Goal: Task Accomplishment & Management: Manage account settings

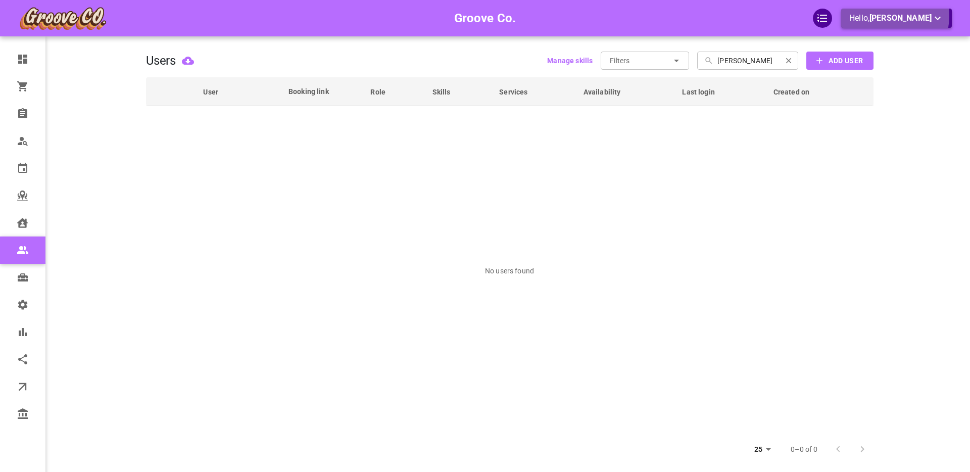
click at [889, 16] on span "[PERSON_NAME]" at bounding box center [900, 18] width 62 height 10
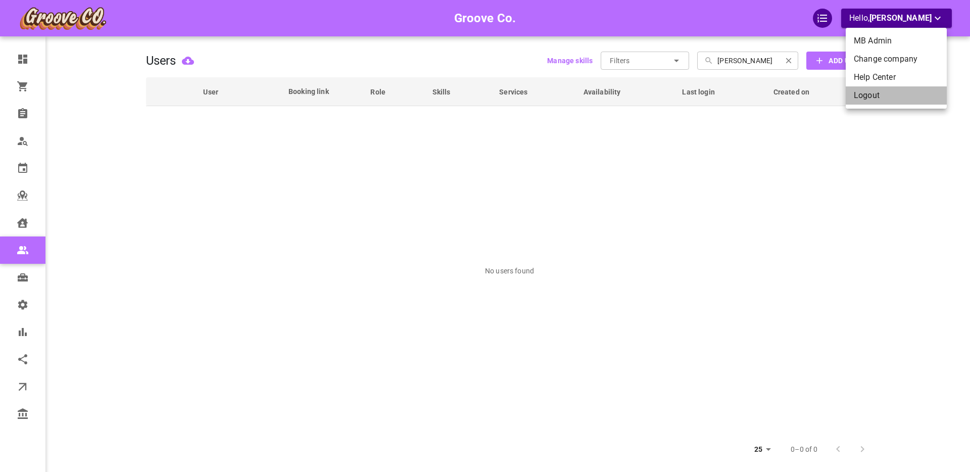
click at [868, 96] on li "Logout" at bounding box center [895, 95] width 101 height 18
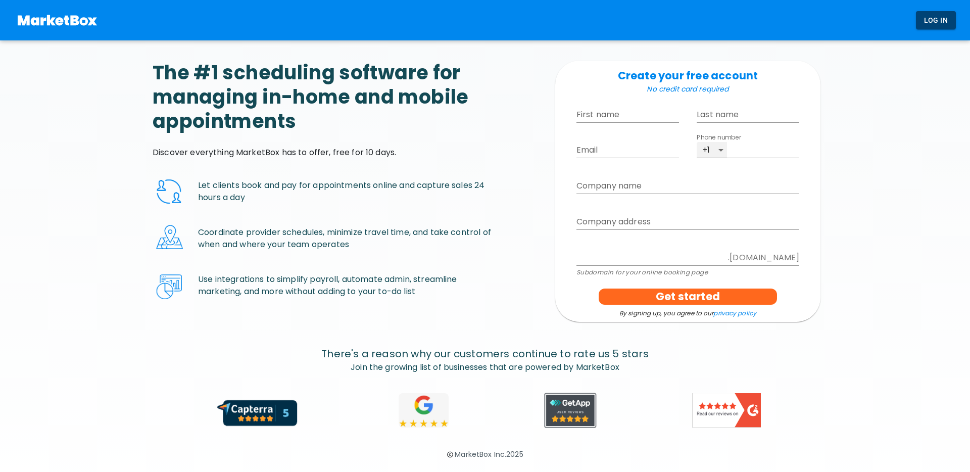
click at [591, 114] on input "First name" at bounding box center [627, 115] width 103 height 16
type input "[PERSON_NAME]"
type input "Isss"
type input "boris+freeSep30@gomarketbox.com"
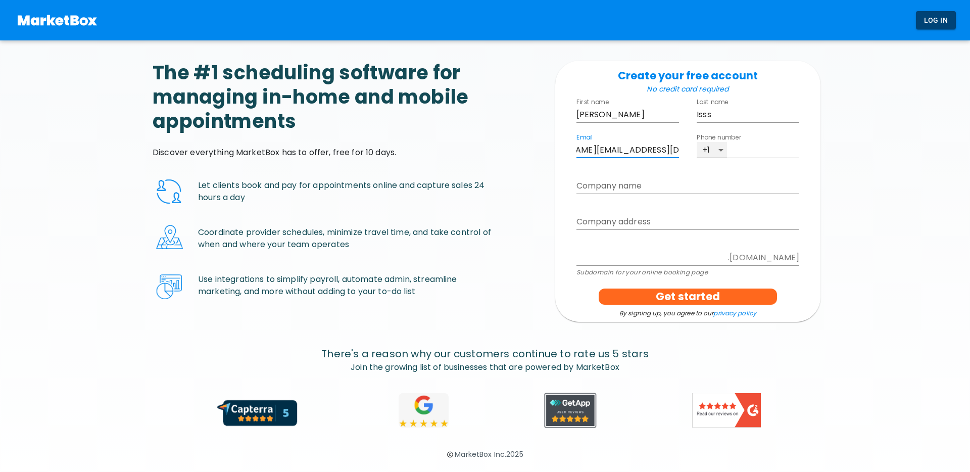
scroll to position [0, 0]
type input "4161234567"
click at [596, 182] on input "Company name" at bounding box center [687, 186] width 223 height 16
type input "C"
type input "c"
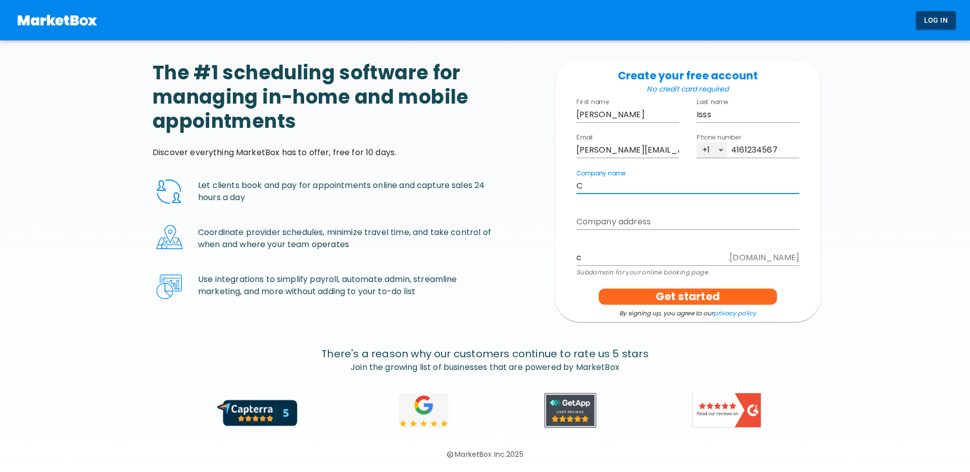
type input "Ch"
type input "ch"
type input "Che"
type input "che"
type input "Chec"
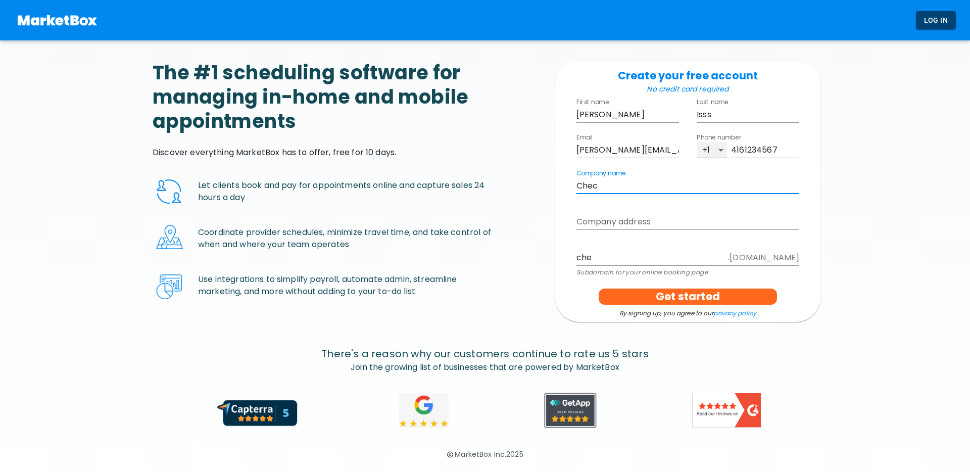
type input "chec"
type input "Check"
type input "check"
type input "Checkl"
type input "checkl"
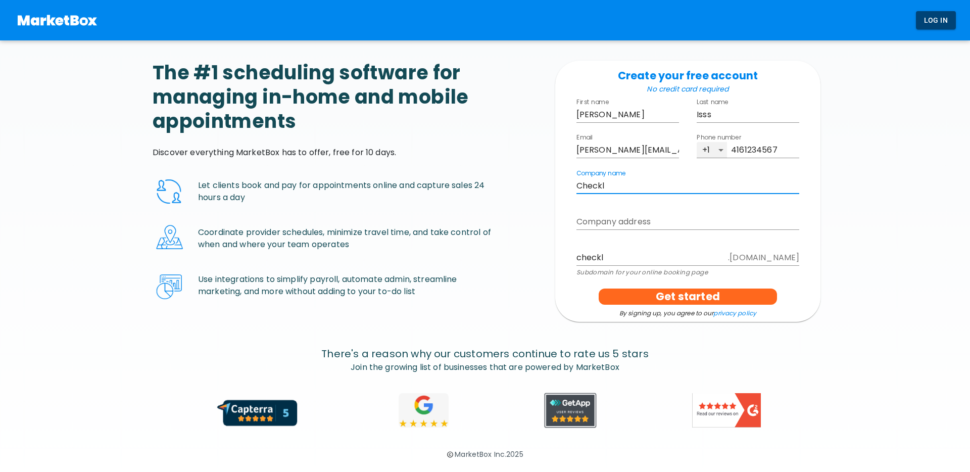
type input "Checkli"
type input "checkli"
type input "Checklis"
type input "checklis"
type input "Checklist"
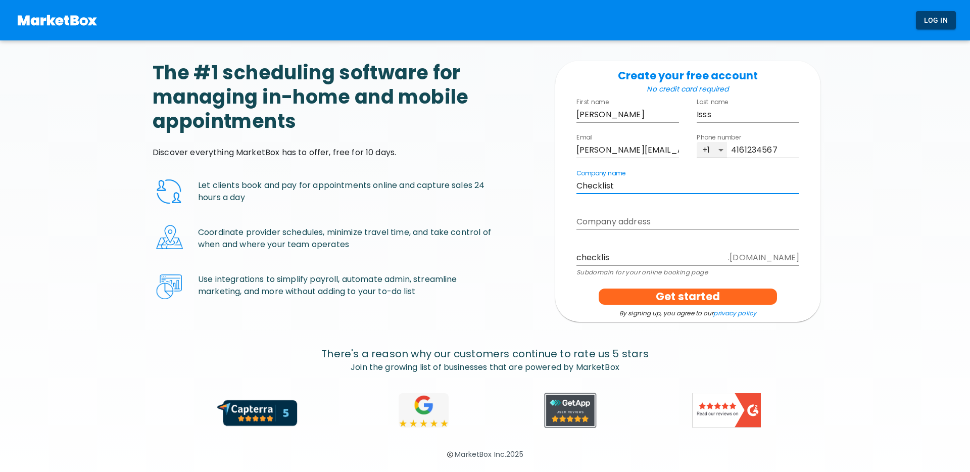
type input "checklist"
type input "Checklist t"
type input "checklistt"
type input "Checklist te"
type input "checklistte"
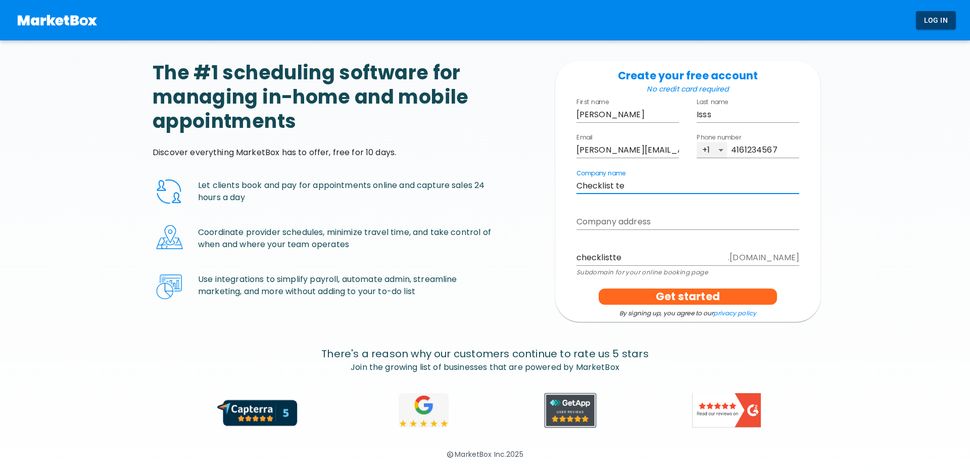
type input "Checklist tes"
type input "checklisttes"
type input "Checklist test"
type input "checklisttest"
type input "Checklist test"
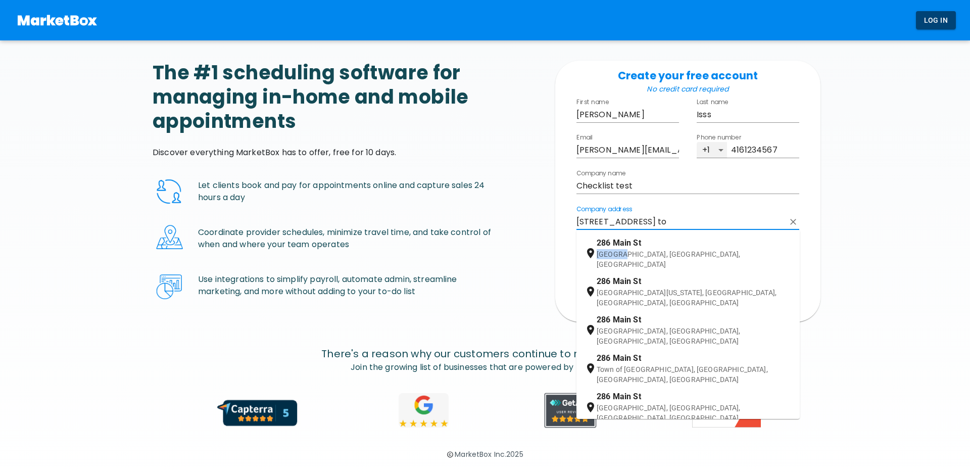
click at [611, 243] on span at bounding box center [611, 243] width 2 height 10
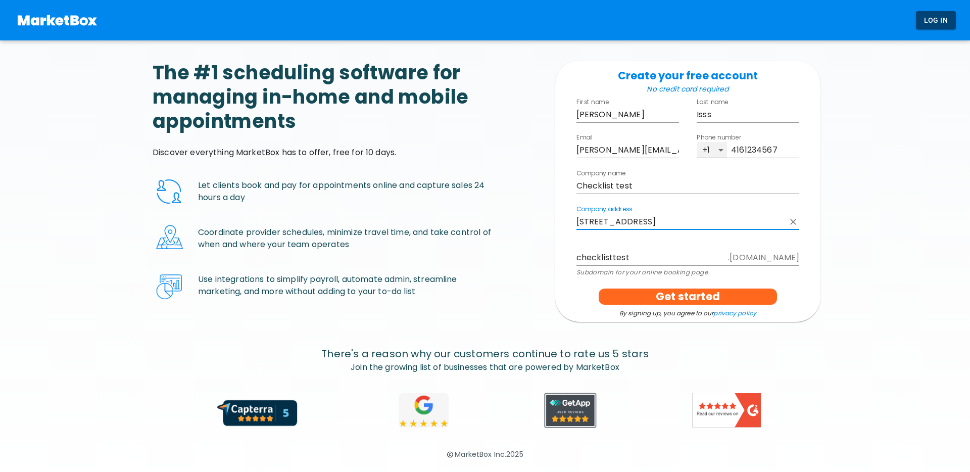
type input "286 Main St, Toronto, ON, Canada"
click at [610, 259] on input "checklisttest" at bounding box center [649, 257] width 147 height 16
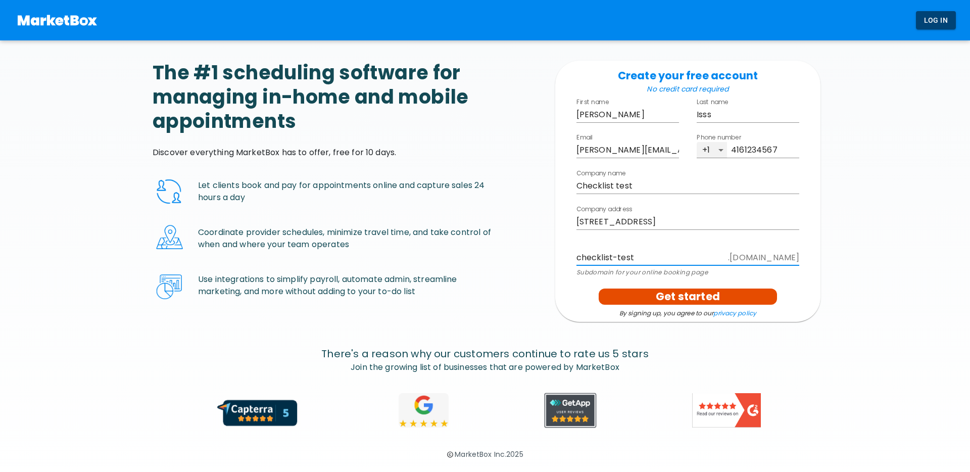
scroll to position [1, 0]
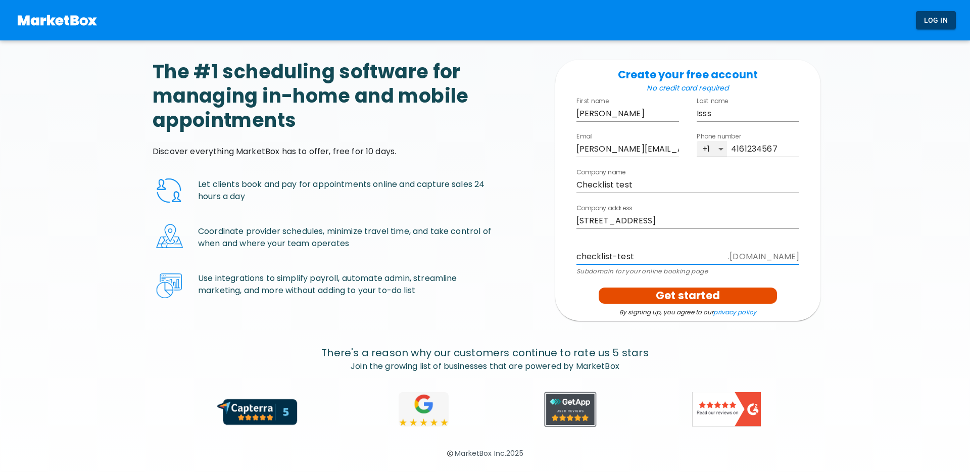
type input "checklist-test"
click at [684, 294] on p "Get started" at bounding box center [687, 295] width 64 height 16
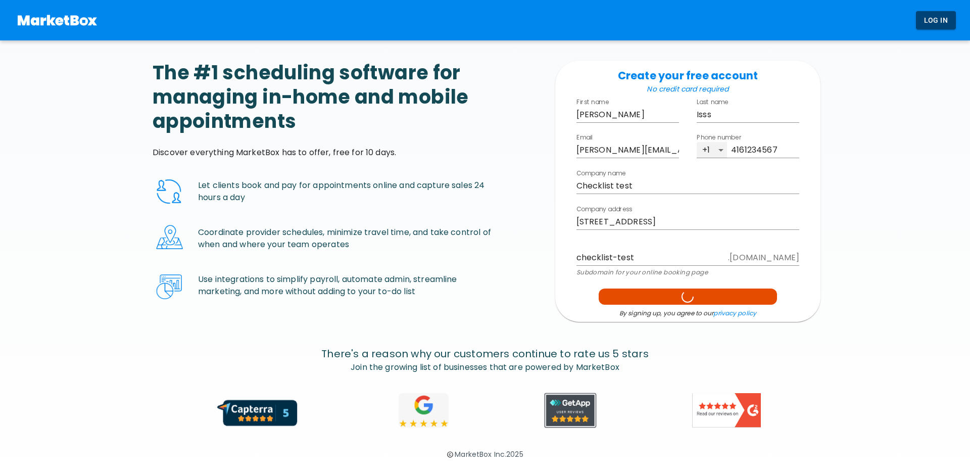
select select "America/Vancouver"
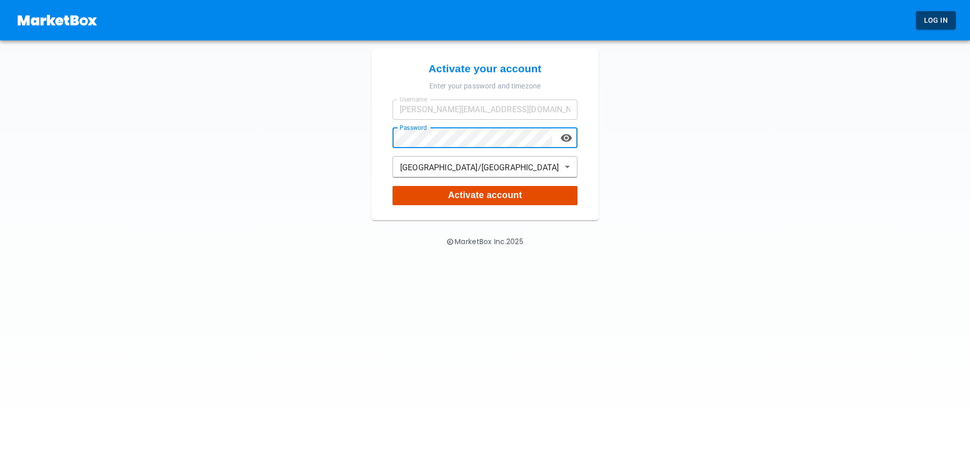
click at [415, 193] on button "Activate account" at bounding box center [484, 195] width 185 height 19
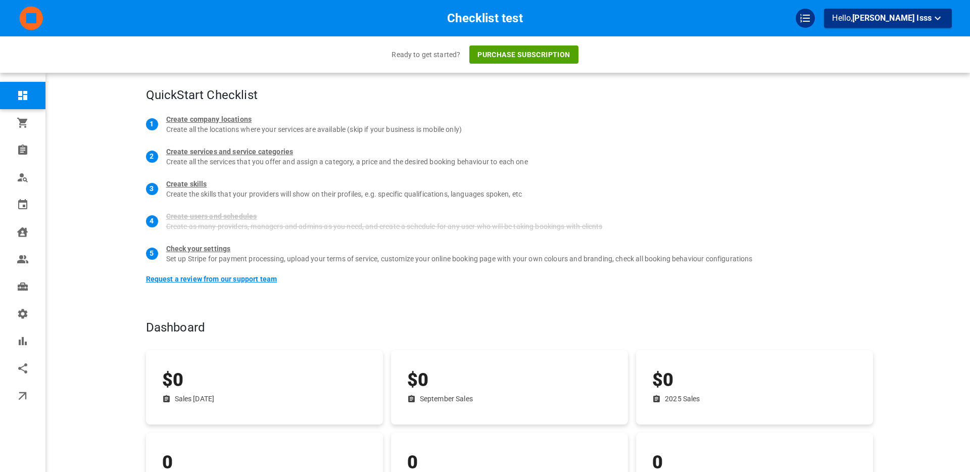
click at [188, 279] on div "Request a review from our support team" at bounding box center [211, 279] width 131 height 18
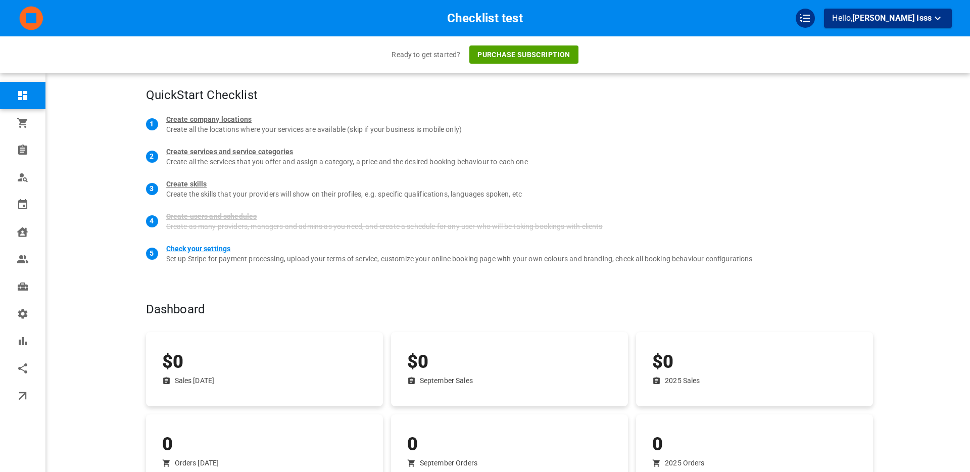
click at [200, 249] on div "Check your settings" at bounding box center [198, 248] width 65 height 10
click at [188, 184] on div "Create skills" at bounding box center [186, 184] width 41 height 10
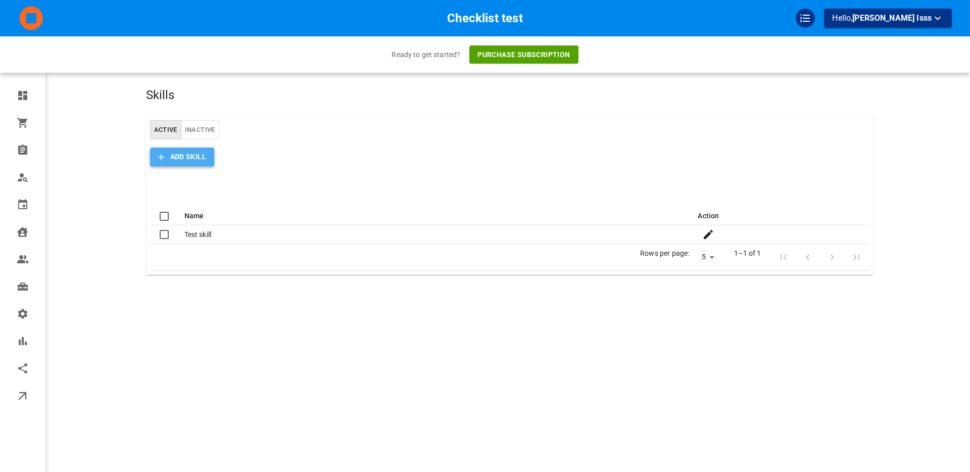
click at [192, 158] on span "Add Skill" at bounding box center [188, 156] width 36 height 13
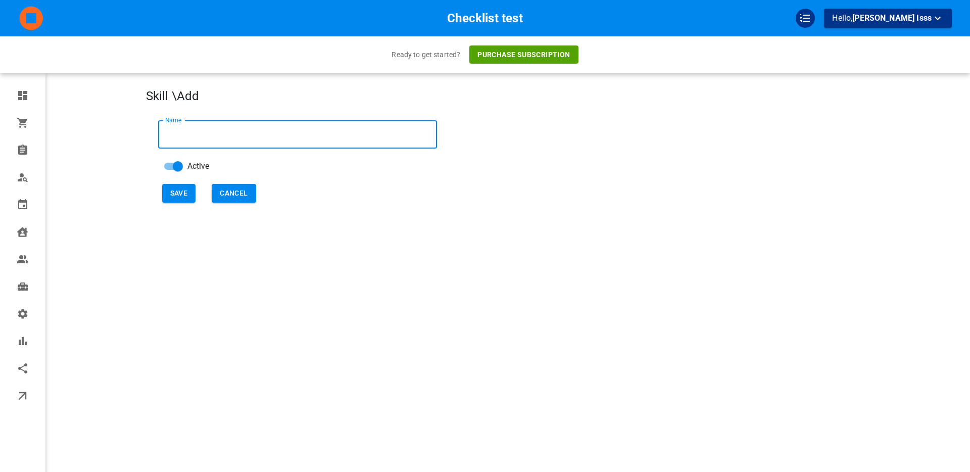
click at [197, 138] on input "Name" at bounding box center [297, 134] width 279 height 28
type input "A testing skill"
click at [178, 194] on button "Save" at bounding box center [179, 193] width 34 height 19
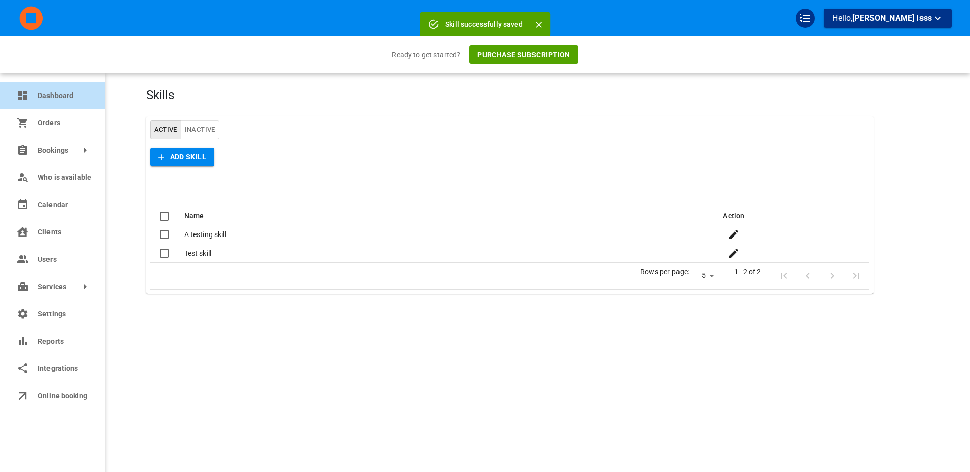
click at [26, 94] on icon at bounding box center [23, 95] width 12 height 12
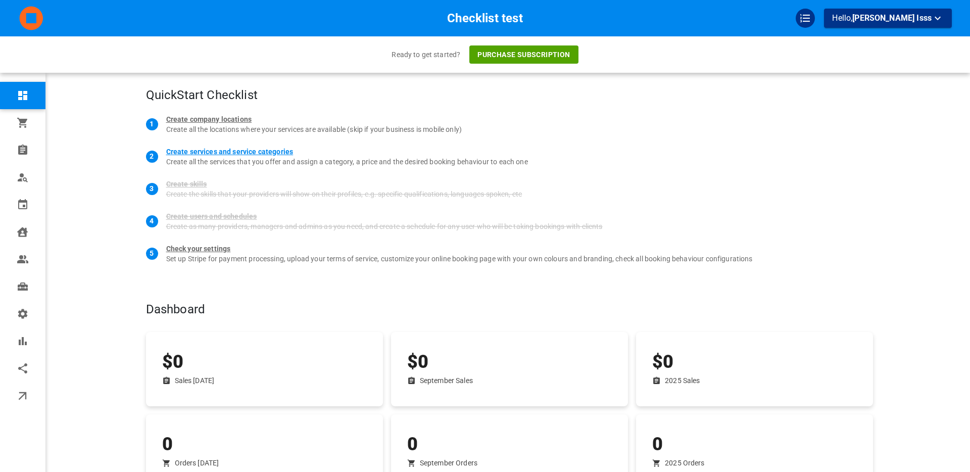
click at [181, 151] on div "Create services and service categories" at bounding box center [229, 151] width 127 height 10
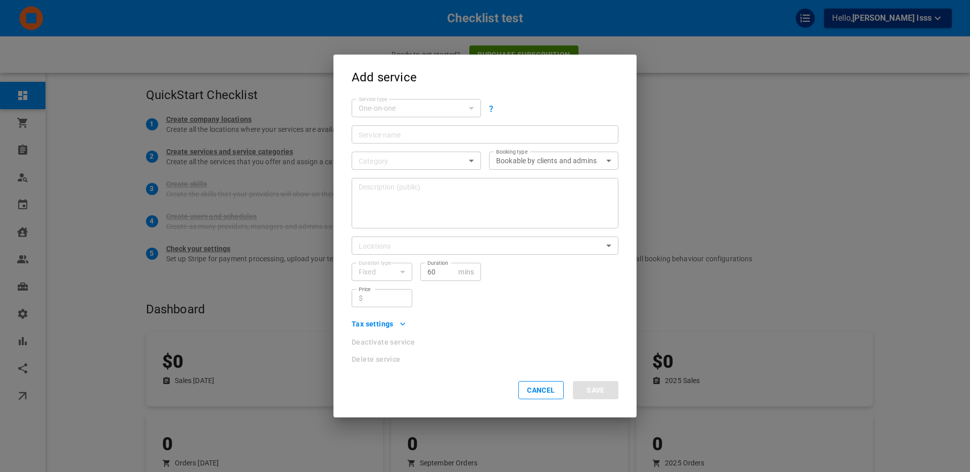
click at [384, 136] on input "Service name" at bounding box center [485, 134] width 252 height 10
type input "Test Service Again"
click at [388, 158] on body "Checklist test Hello, Borr Isss Ready to get started? Purchase subscription Das…" at bounding box center [485, 275] width 970 height 551
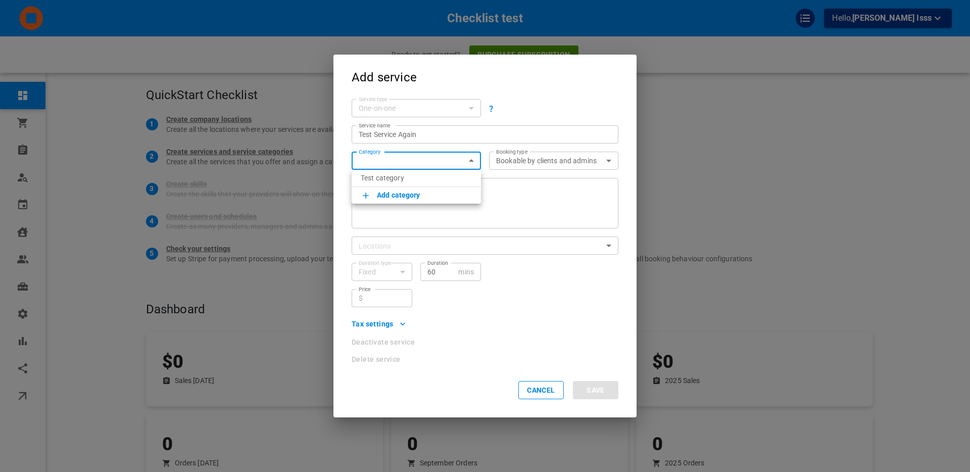
click at [391, 201] on li "Add category" at bounding box center [415, 195] width 129 height 17
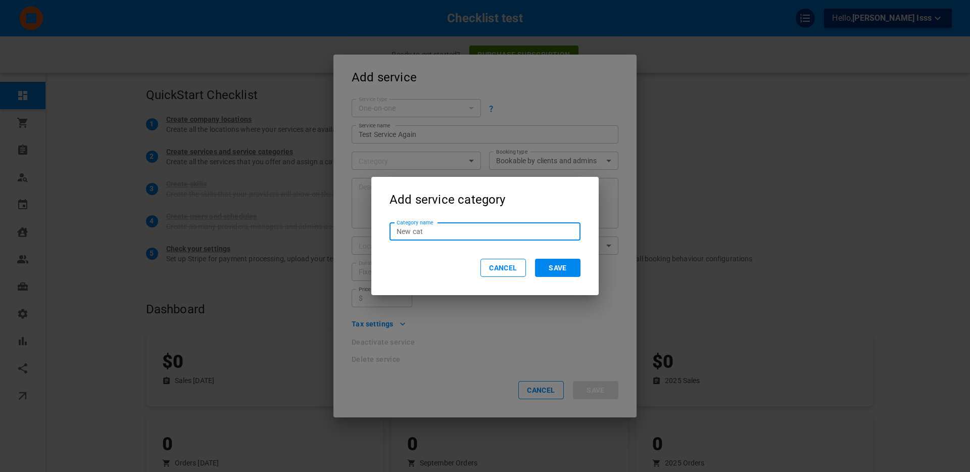
type input "New cat"
click at [558, 268] on button "Save" at bounding box center [557, 268] width 45 height 18
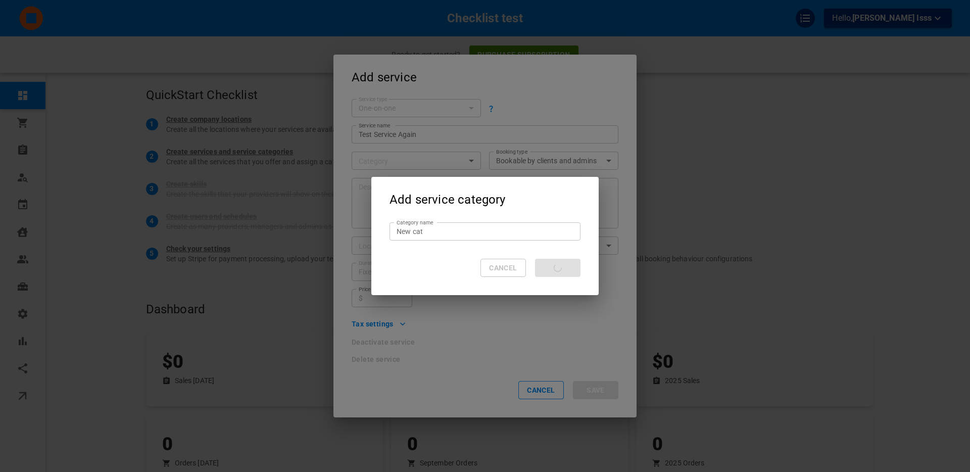
type input "New cat"
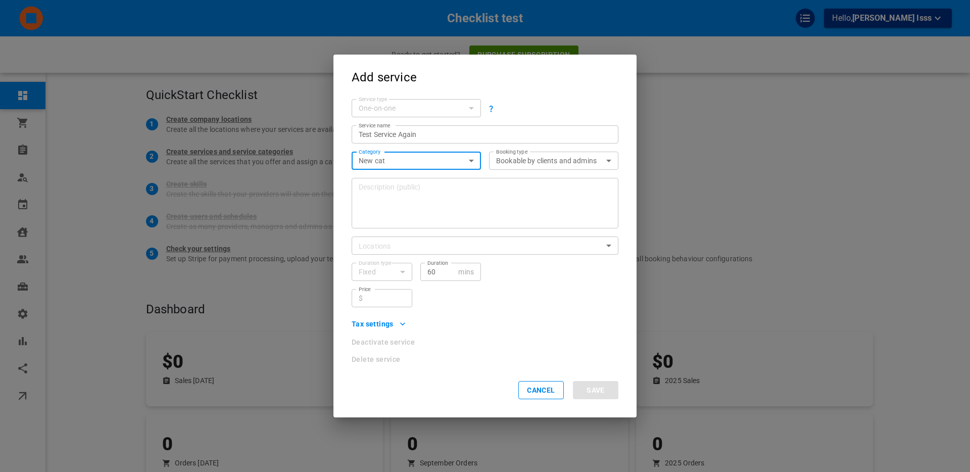
click at [434, 209] on textarea "Description (public)" at bounding box center [485, 203] width 252 height 61
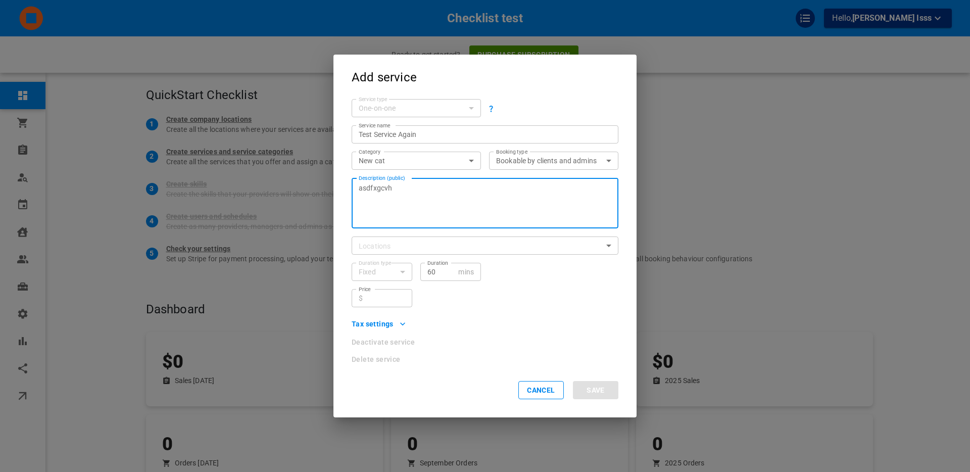
type textarea "asdfxgcvh"
click at [385, 247] on body "Checklist test Hello, Borr Isss Ready to get started? Purchase subscription Das…" at bounding box center [485, 275] width 970 height 551
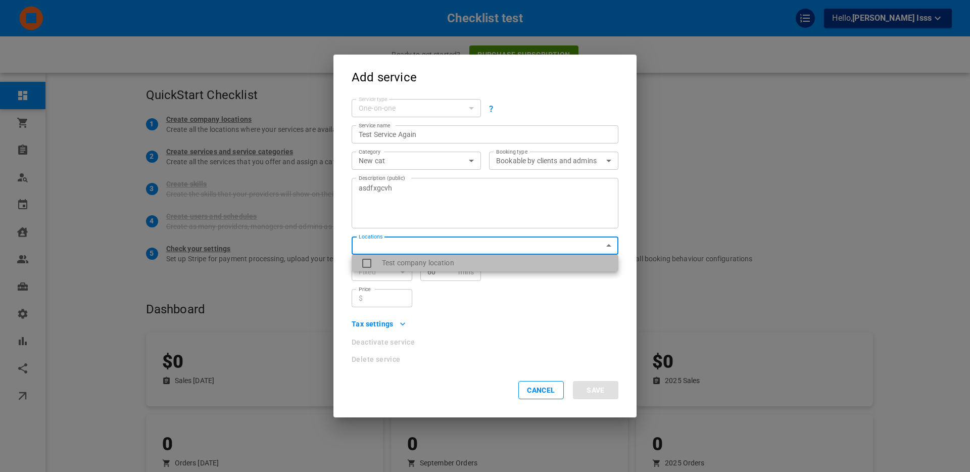
click at [391, 259] on li "Test company location" at bounding box center [484, 262] width 267 height 17
type input "fa08e728-6542-4d59-8010-dc39ce4b32f5"
checkbox input "true"
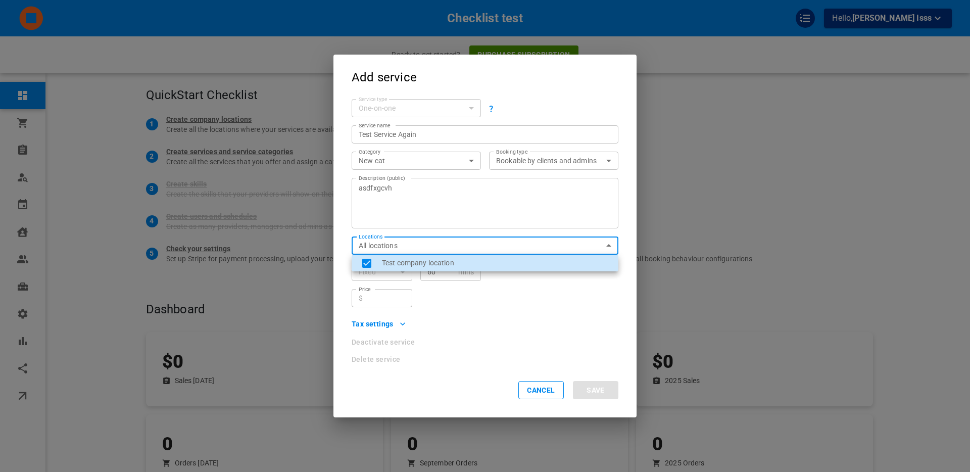
click at [443, 291] on div at bounding box center [485, 236] width 970 height 472
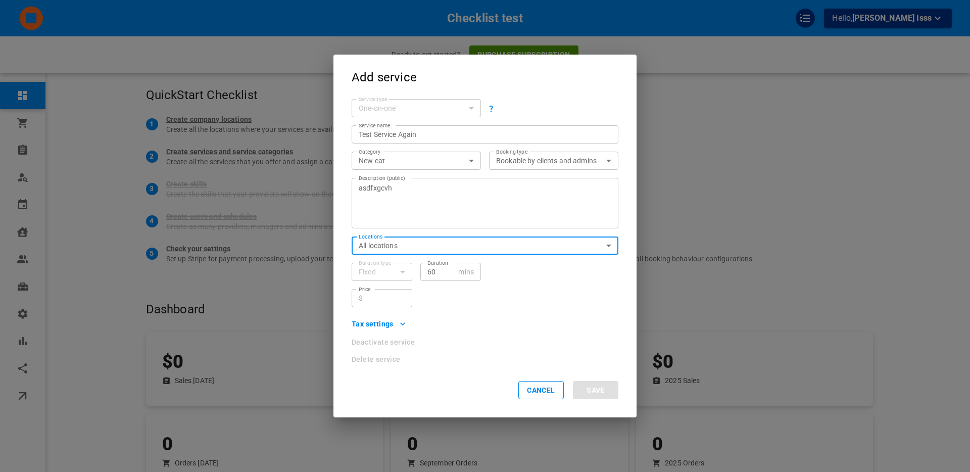
click at [382, 300] on input "Price" at bounding box center [386, 298] width 38 height 10
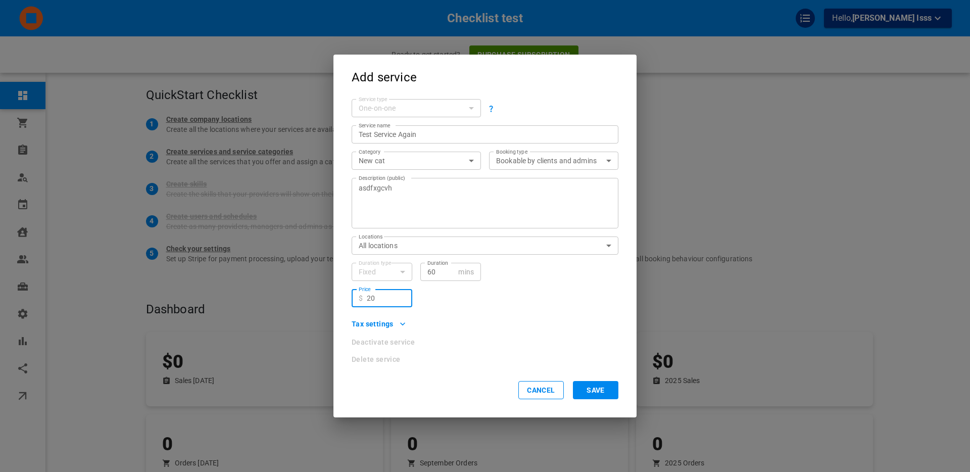
type input "20"
drag, startPoint x: 523, startPoint y: 313, endPoint x: 527, endPoint y: 319, distance: 7.3
click at [523, 313] on div "Tax settings" at bounding box center [480, 319] width 275 height 25
click at [591, 392] on button "Save" at bounding box center [595, 390] width 45 height 18
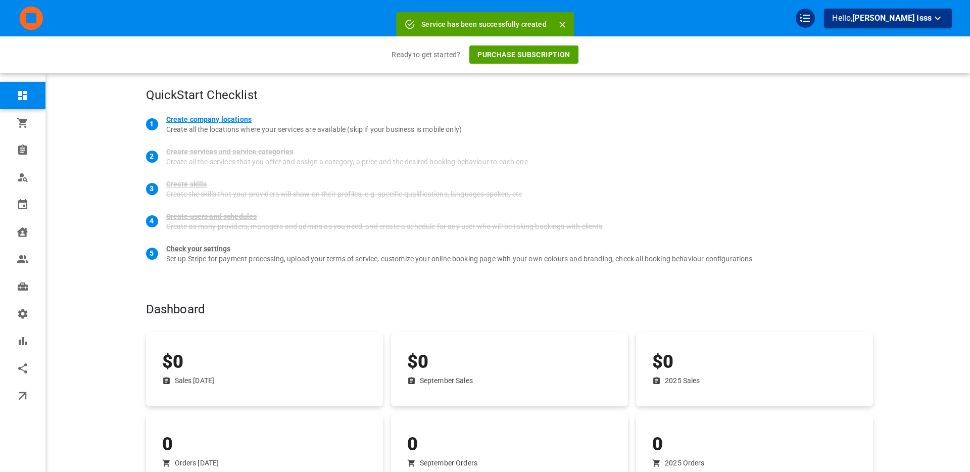
click at [200, 119] on div "Create company locations" at bounding box center [209, 119] width 86 height 10
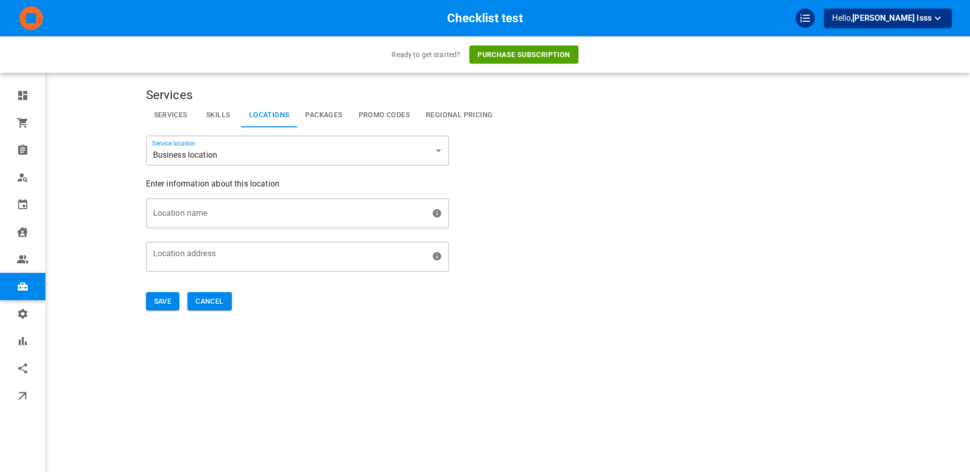
click at [177, 217] on input "Location name" at bounding box center [287, 213] width 281 height 28
type input "New Loc"
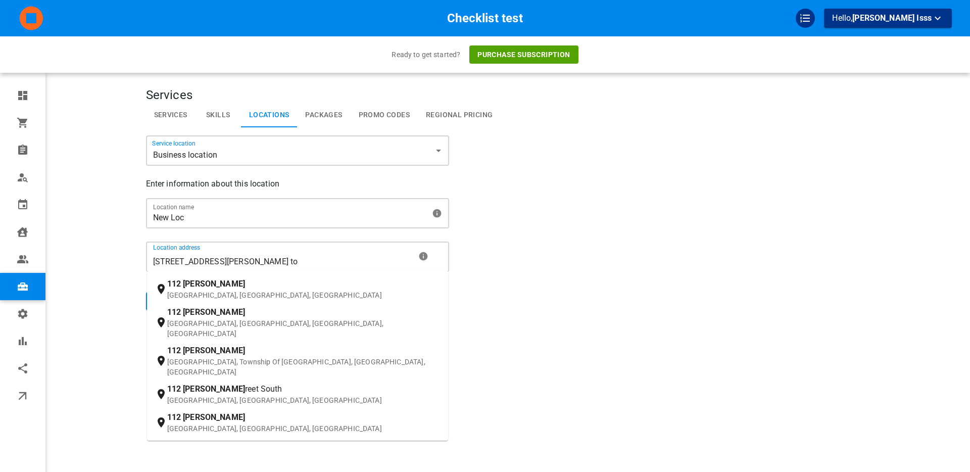
click at [187, 290] on p "Toronto, ON, Canada" at bounding box center [303, 295] width 273 height 10
click at [187, 271] on input "112 george st to" at bounding box center [282, 261] width 263 height 19
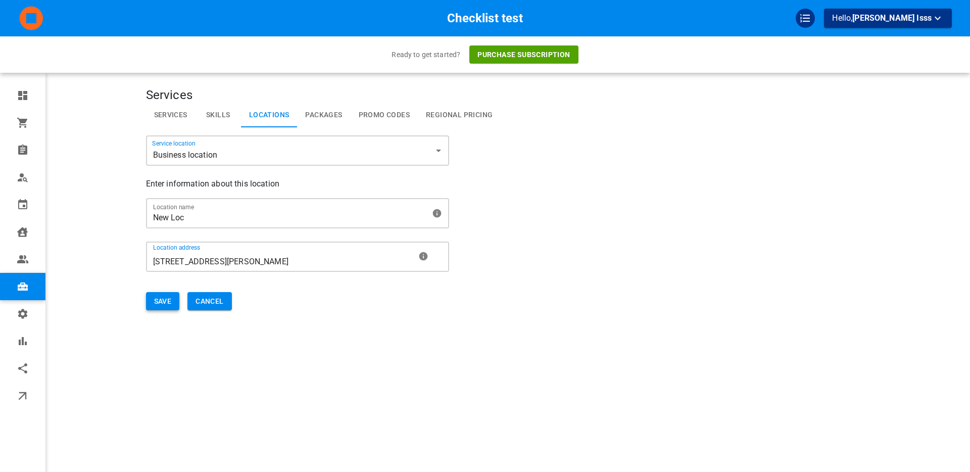
type input "112 George St, Toronto, ON M5A 2M5, Canada"
click at [166, 300] on button "Save" at bounding box center [163, 301] width 34 height 19
click at [160, 299] on button "Save" at bounding box center [163, 301] width 34 height 19
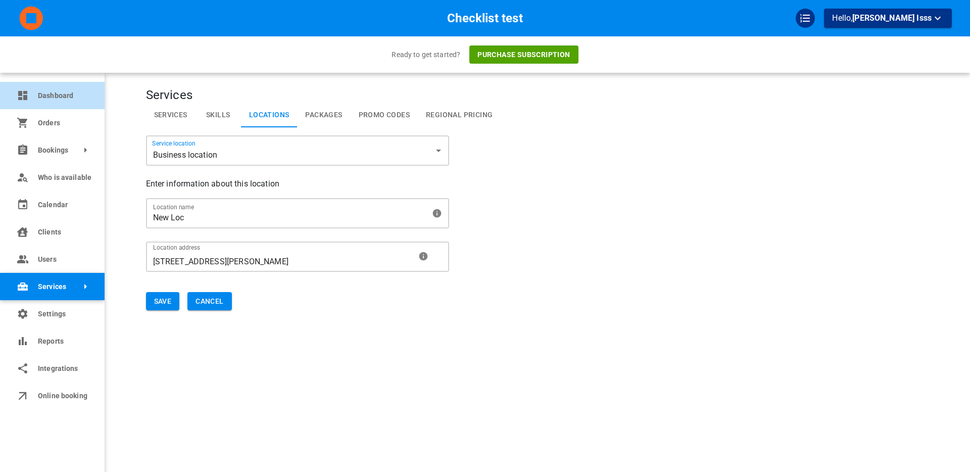
click at [50, 96] on span "Dashboard" at bounding box center [64, 95] width 52 height 11
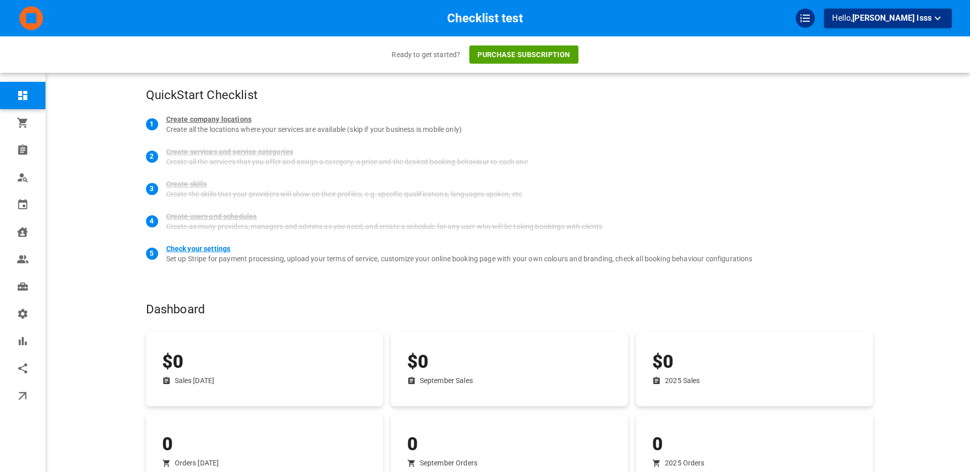
click at [202, 249] on div "Check your settings" at bounding box center [198, 248] width 65 height 10
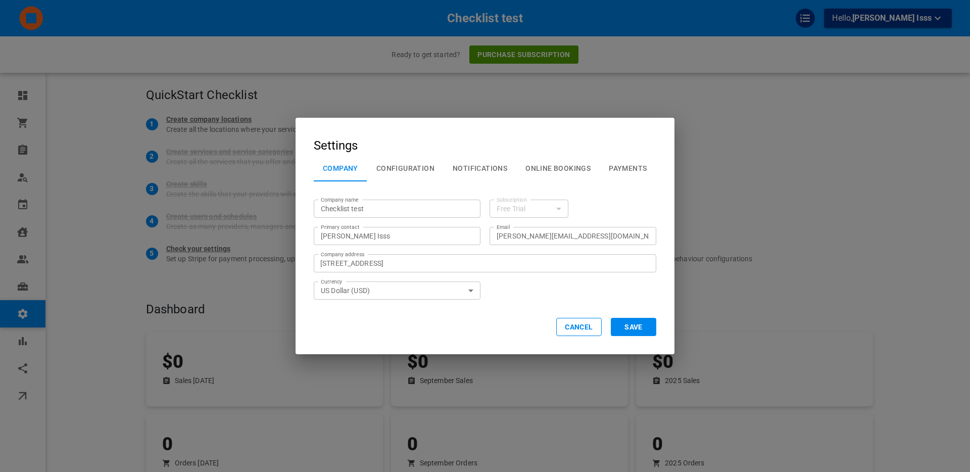
click at [589, 330] on button "Cancel" at bounding box center [578, 327] width 45 height 18
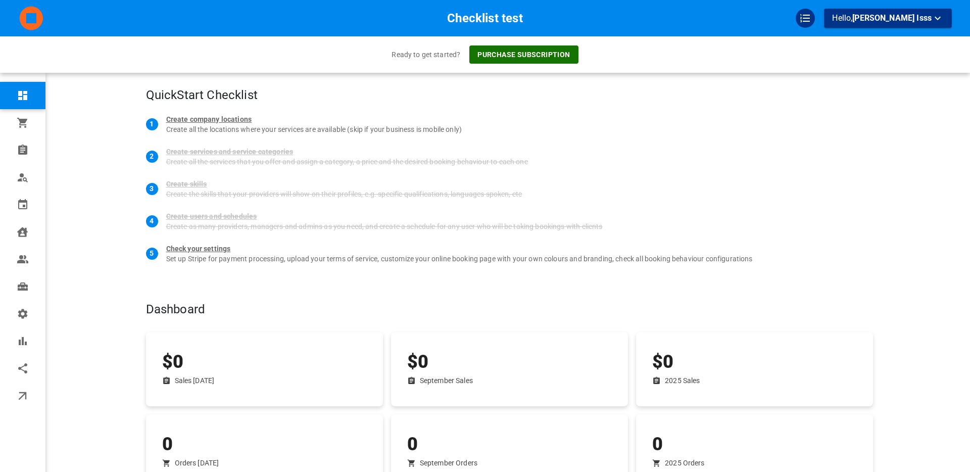
click at [505, 58] on button "Purchase subscription" at bounding box center [523, 54] width 109 height 18
click at [908, 19] on span "Borr Isss" at bounding box center [891, 18] width 79 height 10
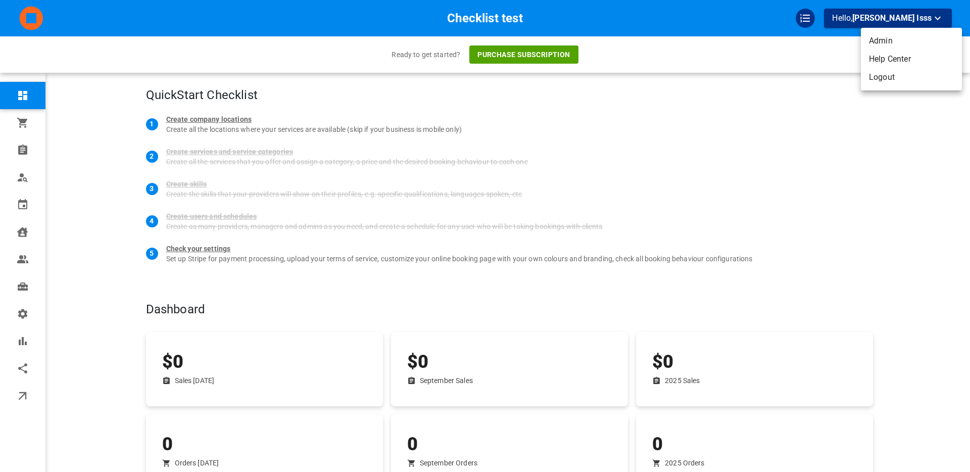
click at [886, 74] on li "Logout" at bounding box center [910, 77] width 101 height 18
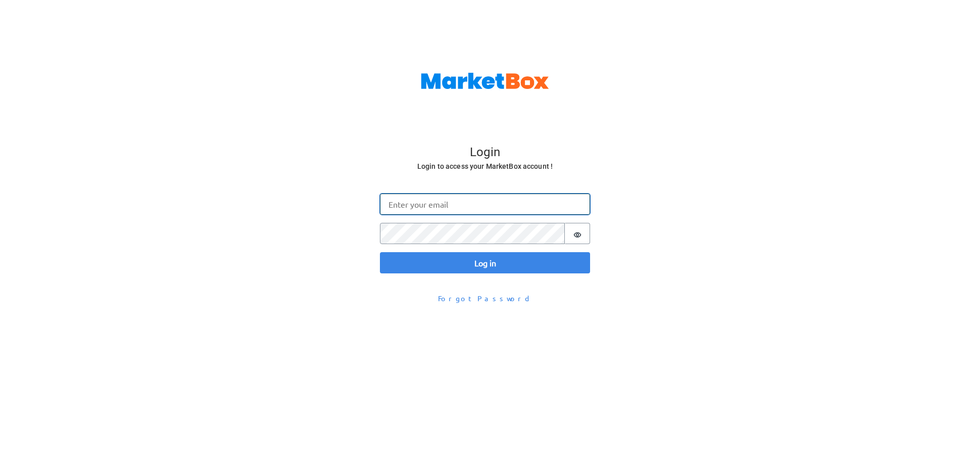
click at [407, 202] on input "Email" at bounding box center [485, 203] width 210 height 21
type input "[PERSON_NAME][EMAIL_ADDRESS][DOMAIN_NAME]"
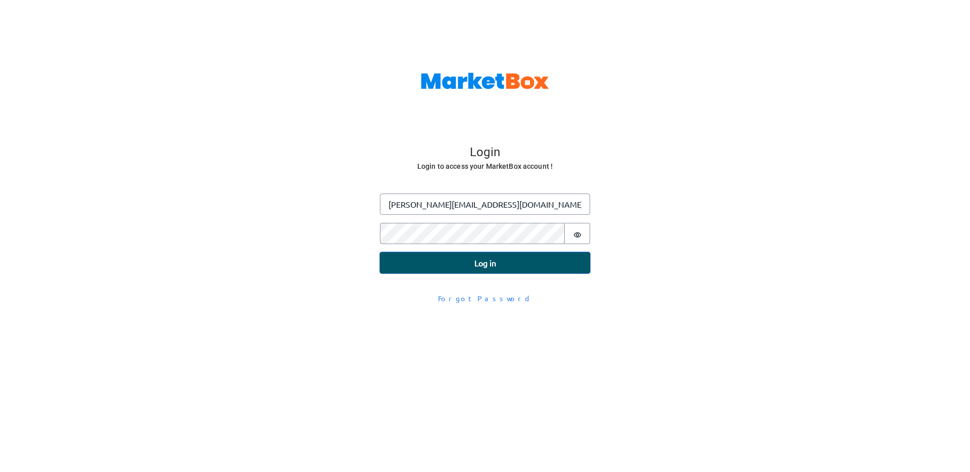
click at [414, 265] on button "Log in" at bounding box center [485, 262] width 210 height 21
